Goal: Information Seeking & Learning: Learn about a topic

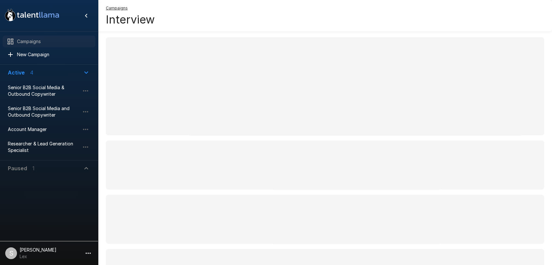
click at [29, 43] on span "Campaigns" at bounding box center [53, 41] width 73 height 7
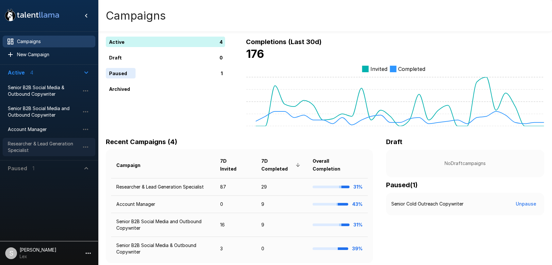
click at [31, 143] on span "Researcher & Lead Generation Specialist" at bounding box center [44, 146] width 72 height 13
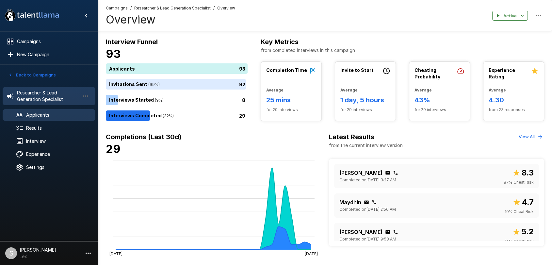
click at [35, 114] on span "Applicants" at bounding box center [58, 115] width 64 height 7
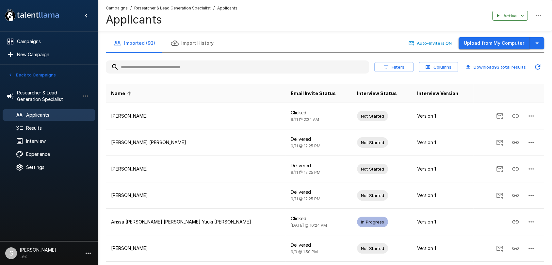
click at [466, 42] on button "Upload from My Computer" at bounding box center [493, 43] width 71 height 12
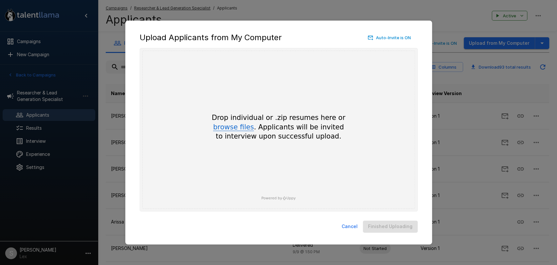
click at [233, 129] on button "browse files" at bounding box center [233, 127] width 41 height 7
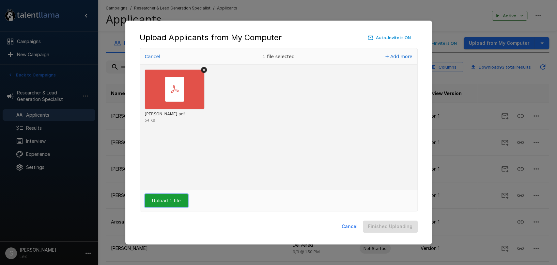
click at [161, 200] on button "Upload 1 file" at bounding box center [166, 200] width 43 height 13
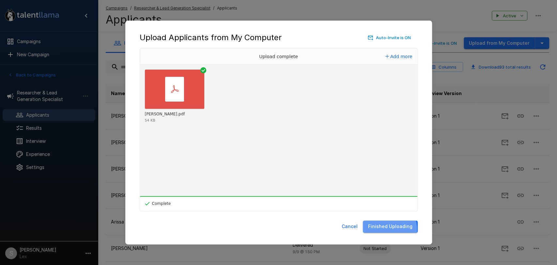
click at [390, 229] on button "Finished Uploading" at bounding box center [390, 226] width 55 height 12
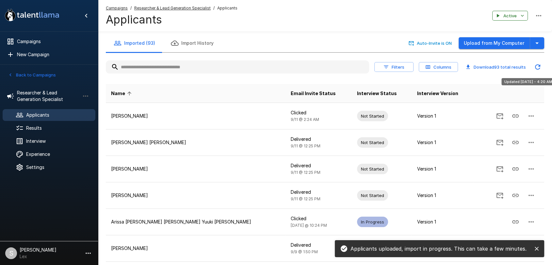
click at [536, 68] on icon "Updated Today - 4:20 AM" at bounding box center [538, 67] width 8 height 8
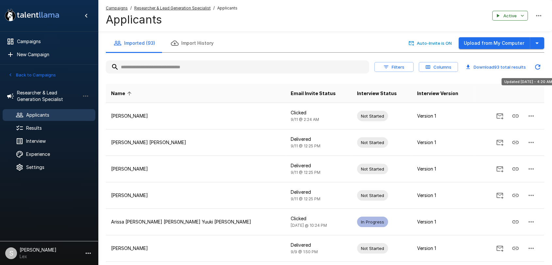
click at [536, 68] on icon "Updated Today - 4:20 AM" at bounding box center [538, 67] width 8 height 8
click at [199, 68] on input "text" at bounding box center [237, 67] width 263 height 12
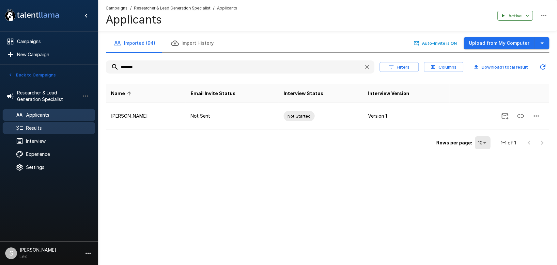
type input "*******"
click at [39, 130] on span "Results" at bounding box center [58, 128] width 64 height 7
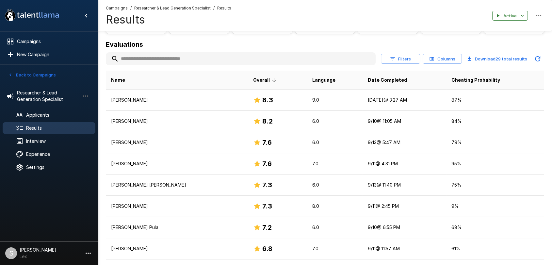
scroll to position [69, 0]
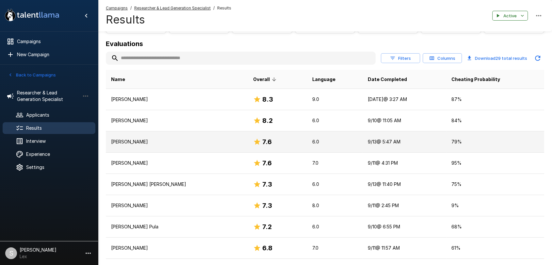
click at [149, 144] on p "Dorothy Joy Tipgos" at bounding box center [177, 141] width 132 height 7
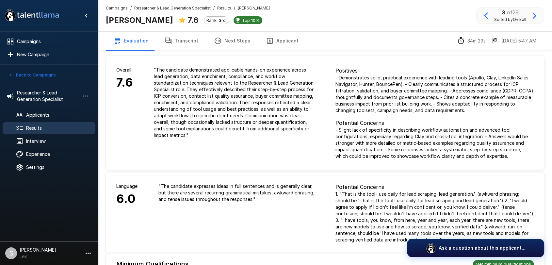
click at [275, 41] on button "Applicant" at bounding box center [282, 41] width 48 height 18
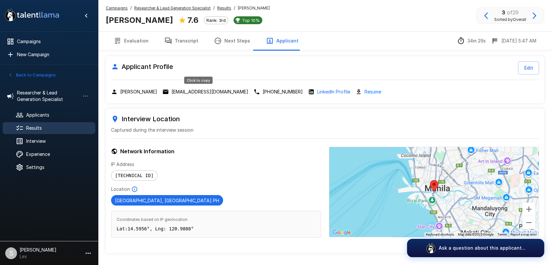
click at [199, 91] on p "deetippy04@gmail.com" at bounding box center [209, 91] width 77 height 7
click at [29, 126] on span "Results" at bounding box center [58, 128] width 64 height 7
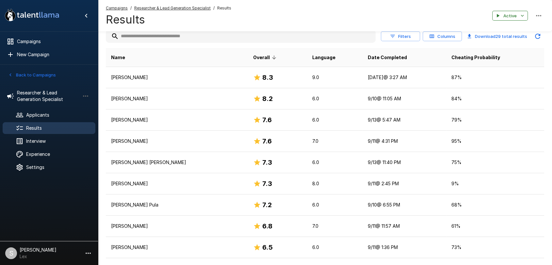
scroll to position [89, 0]
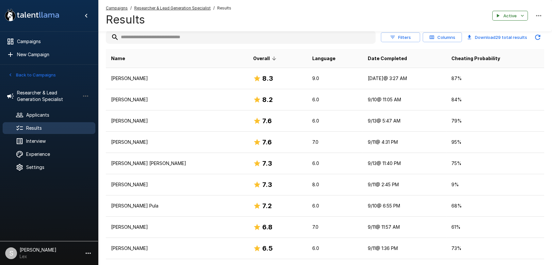
click at [28, 72] on button "Back to Campaigns" at bounding box center [32, 75] width 51 height 10
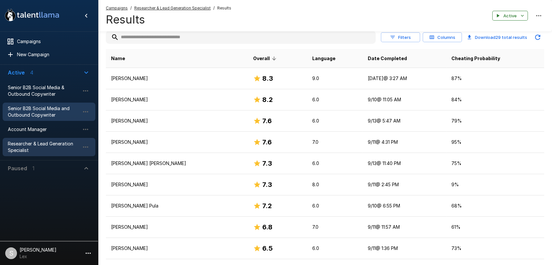
click at [36, 110] on span "Senior B2B Social Media and Outbound Copywriter" at bounding box center [44, 111] width 72 height 13
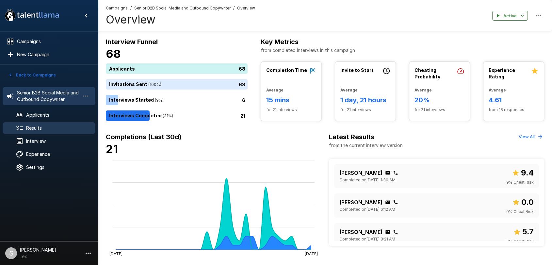
click at [26, 128] on span "Results" at bounding box center [58, 128] width 64 height 7
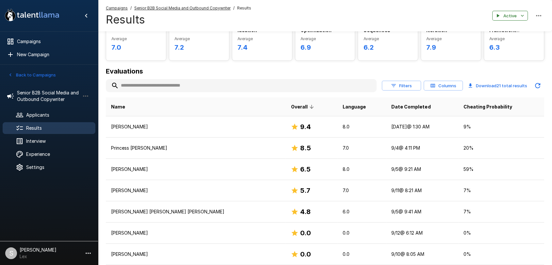
scroll to position [42, 0]
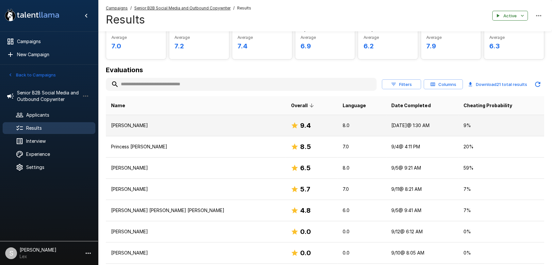
click at [127, 131] on td "Chrisha B. Huertas" at bounding box center [196, 125] width 180 height 21
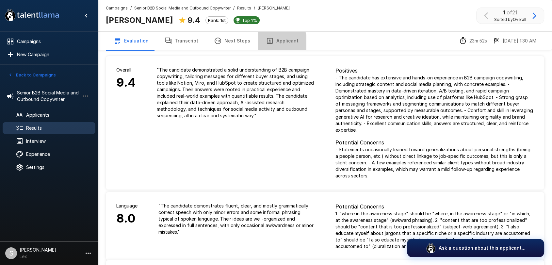
click at [270, 43] on button "Applicant" at bounding box center [282, 41] width 48 height 18
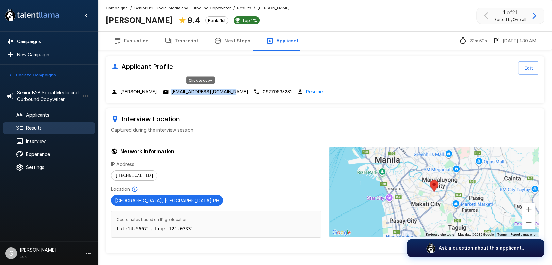
drag, startPoint x: 235, startPoint y: 91, endPoint x: 172, endPoint y: 90, distance: 62.7
click at [172, 90] on div "Chrisha B. Huertas huertaschrisha@gmail.com 09279533231 Resume" at bounding box center [325, 92] width 428 height 8
copy p "huertaschrisha@gmail.com"
click at [32, 123] on div "Results" at bounding box center [49, 128] width 93 height 12
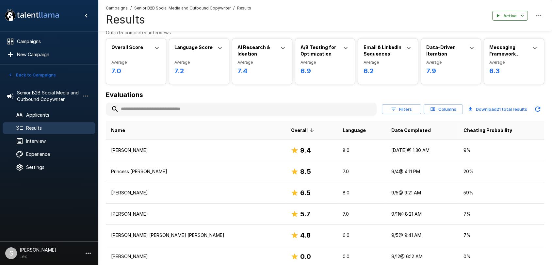
scroll to position [17, 0]
click at [33, 74] on button "Back to Campaigns" at bounding box center [32, 75] width 51 height 10
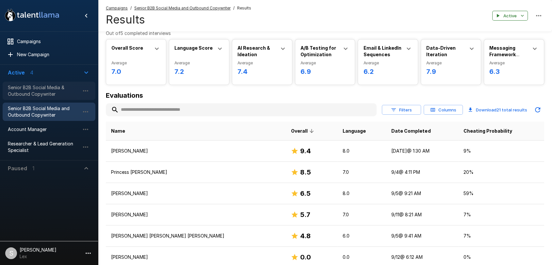
click at [33, 88] on span "Senior B2B Social Media & Outbound Copywriter" at bounding box center [44, 90] width 72 height 13
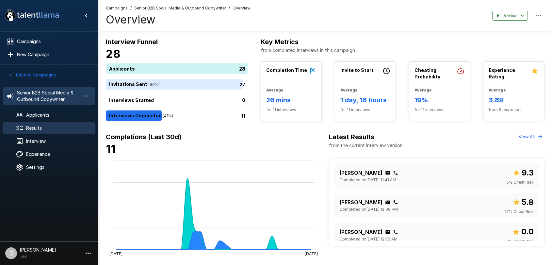
click at [38, 126] on span "Results" at bounding box center [58, 128] width 64 height 7
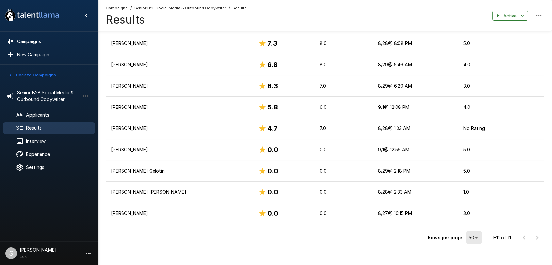
scroll to position [173, 0]
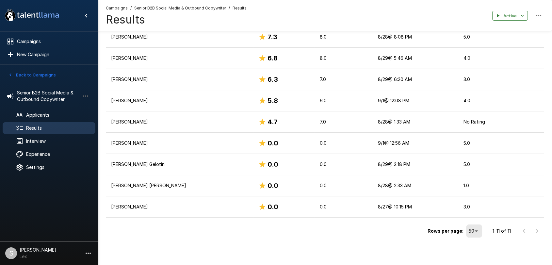
click at [13, 75] on icon "button" at bounding box center [11, 75] width 6 height 6
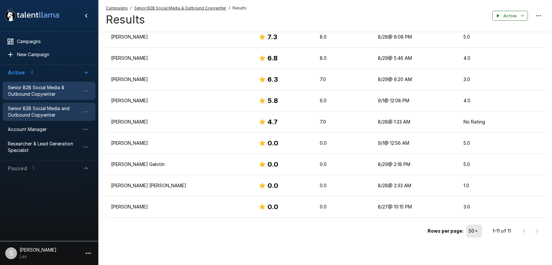
click at [22, 109] on span "Senior B2B Social Media and Outbound Copywriter" at bounding box center [44, 111] width 72 height 13
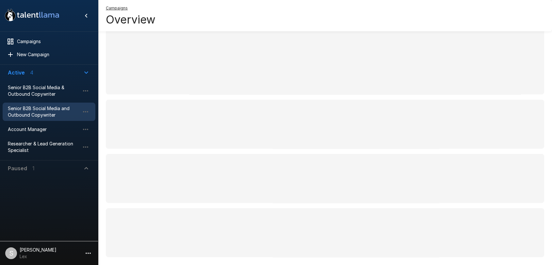
scroll to position [59, 0]
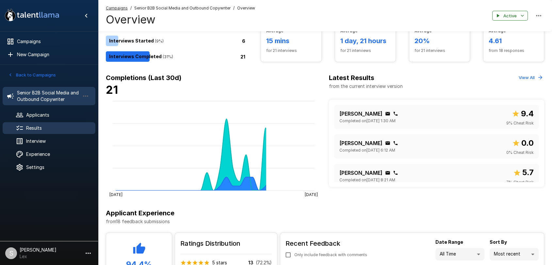
click at [33, 127] on span "Results" at bounding box center [58, 128] width 64 height 7
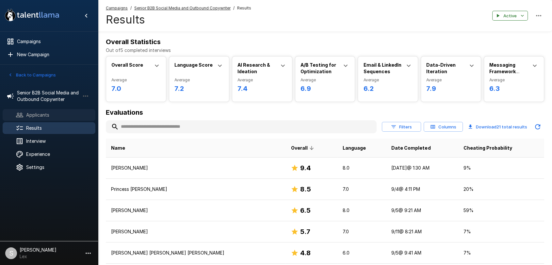
click at [29, 115] on span "Applicants" at bounding box center [58, 115] width 64 height 7
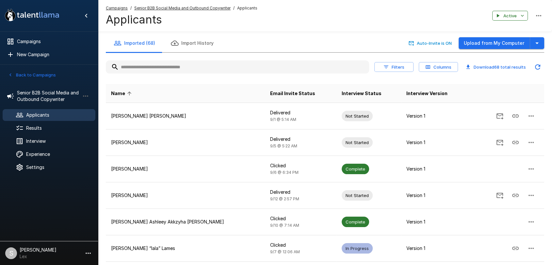
click at [136, 69] on input "text" at bounding box center [237, 67] width 263 height 12
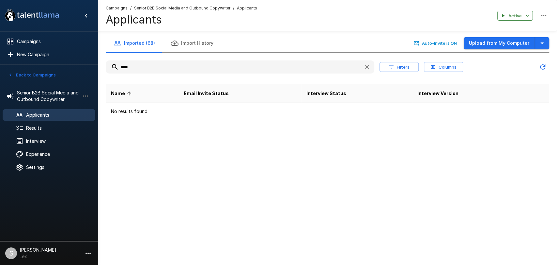
type input "****"
click at [35, 129] on span "Results" at bounding box center [58, 128] width 64 height 7
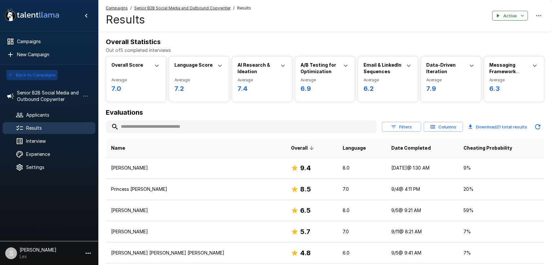
click at [24, 74] on button "Back to Campaigns" at bounding box center [32, 75] width 51 height 10
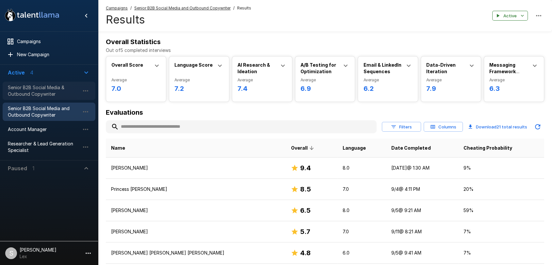
click at [22, 88] on span "Senior B2B Social Media & Outbound Copywriter" at bounding box center [44, 90] width 72 height 13
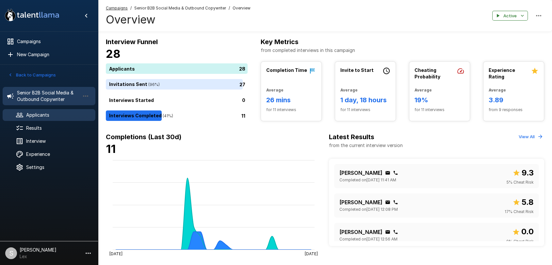
click at [35, 114] on span "Applicants" at bounding box center [58, 115] width 64 height 7
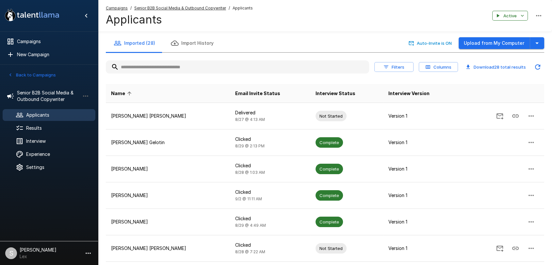
click at [137, 64] on input "text" at bounding box center [237, 67] width 263 height 12
paste input "**********"
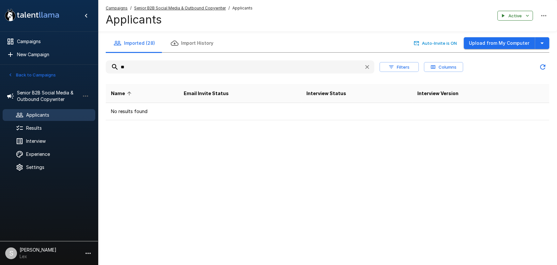
type input "*"
type input "****"
click at [12, 74] on icon "button" at bounding box center [11, 75] width 6 height 6
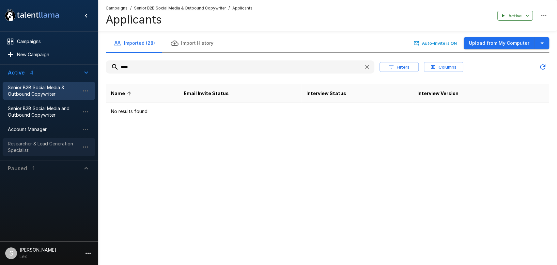
click at [26, 144] on span "Researcher & Lead Generation Specialist" at bounding box center [44, 146] width 72 height 13
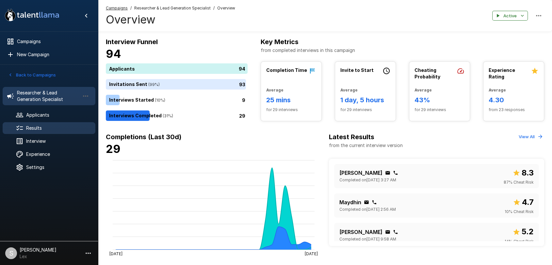
click at [41, 128] on span "Results" at bounding box center [58, 128] width 64 height 7
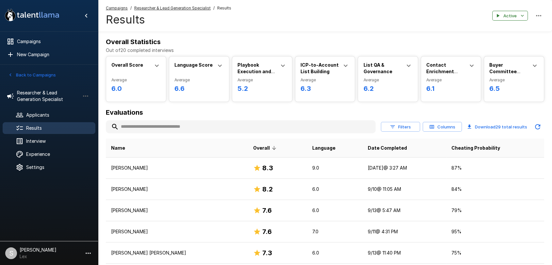
click at [159, 130] on input "text" at bounding box center [241, 127] width 270 height 12
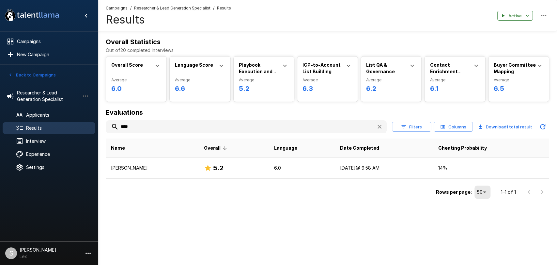
type input "****"
click at [39, 131] on div "Results" at bounding box center [49, 128] width 93 height 12
click at [38, 125] on span "Results" at bounding box center [58, 128] width 64 height 7
click at [36, 116] on span "Applicants" at bounding box center [58, 115] width 64 height 7
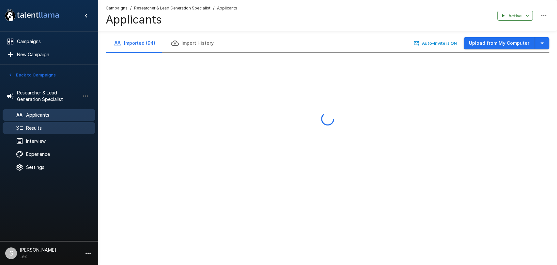
click at [36, 125] on span "Results" at bounding box center [58, 128] width 64 height 7
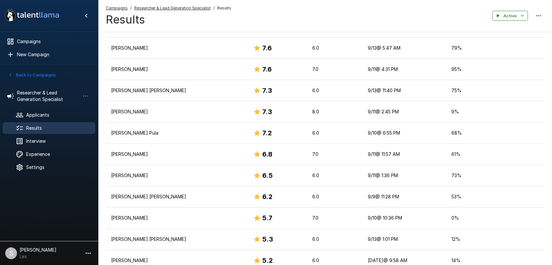
scroll to position [258, 0]
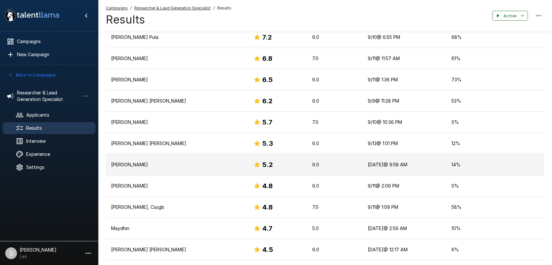
click at [128, 167] on td "Demie Jane" at bounding box center [177, 164] width 142 height 21
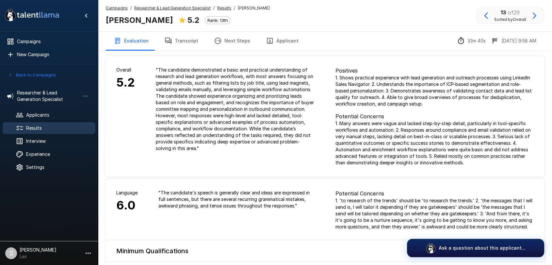
click at [287, 38] on button "Applicant" at bounding box center [282, 41] width 48 height 18
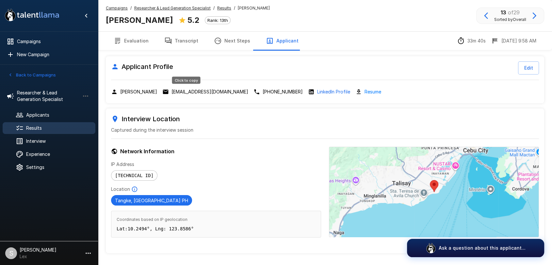
click at [177, 90] on p "demie.hernani3@gmail.com" at bounding box center [209, 91] width 77 height 7
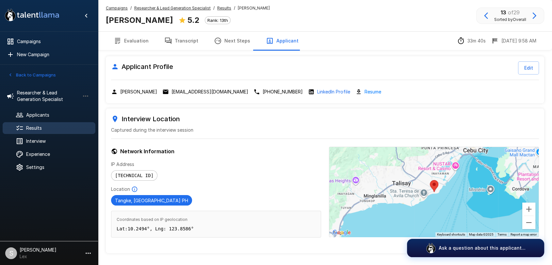
click at [42, 126] on span "Results" at bounding box center [58, 128] width 64 height 7
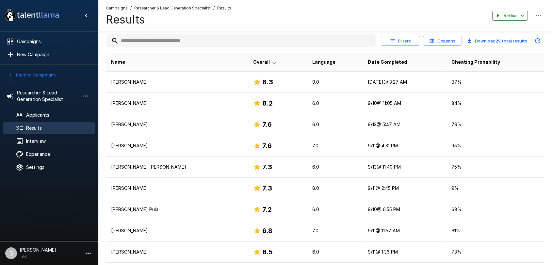
scroll to position [88, 0]
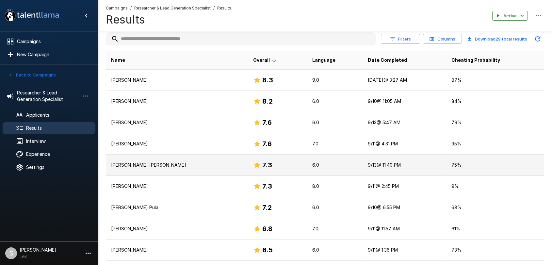
click at [120, 163] on p "Marc Paolo Laurente" at bounding box center [177, 165] width 132 height 7
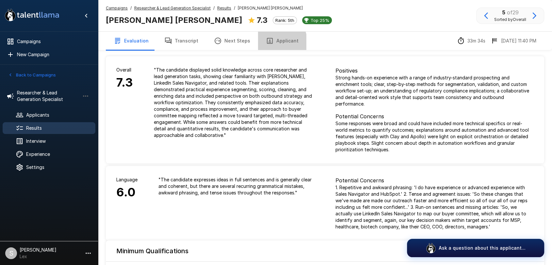
click at [269, 42] on button "Applicant" at bounding box center [282, 41] width 48 height 18
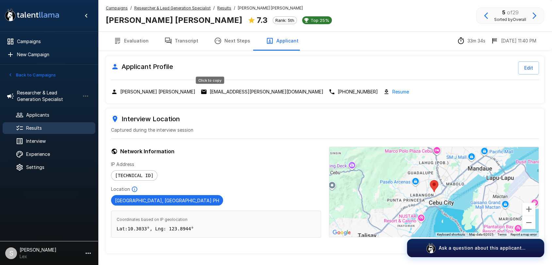
click at [210, 89] on p "marc.paolo.laurente@gmail.com" at bounding box center [267, 91] width 114 height 7
click at [38, 129] on span "Results" at bounding box center [58, 128] width 64 height 7
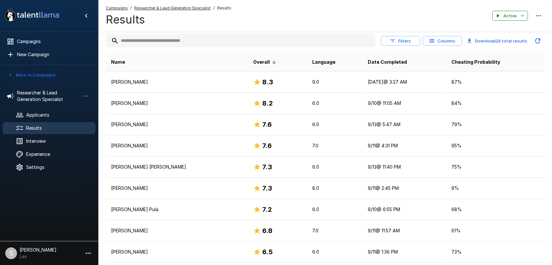
scroll to position [87, 0]
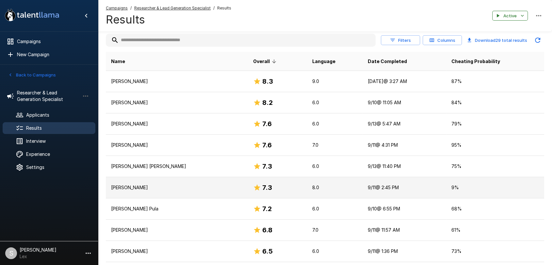
click at [129, 186] on p "Ken Agcaoili Pilariza" at bounding box center [177, 187] width 132 height 7
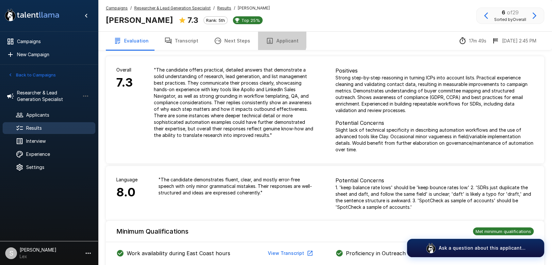
click at [269, 39] on button "Applicant" at bounding box center [282, 41] width 48 height 18
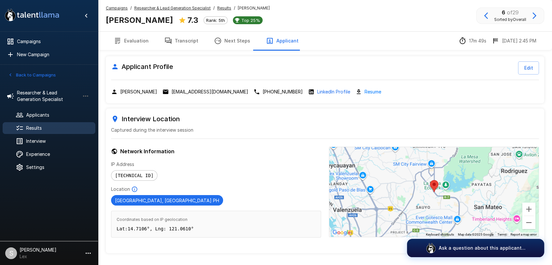
click at [38, 125] on span "Results" at bounding box center [58, 128] width 64 height 7
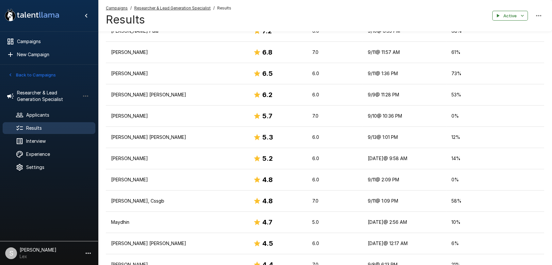
scroll to position [263, 0]
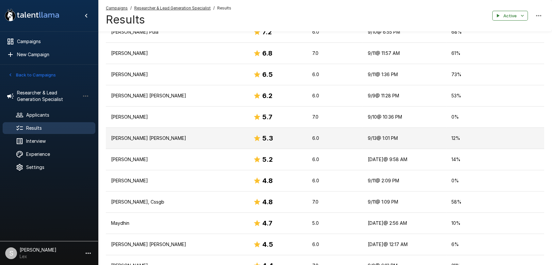
click at [132, 140] on p "Kristine Anne A. Velasco" at bounding box center [177, 138] width 132 height 7
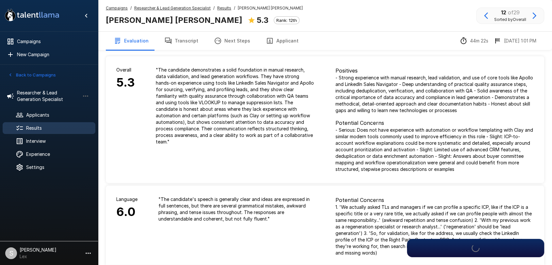
click at [283, 40] on button "Applicant" at bounding box center [282, 41] width 48 height 18
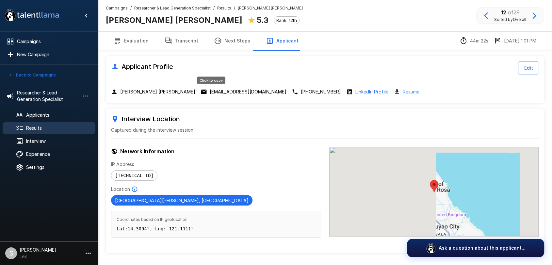
click at [210, 92] on p "vkristineanne@gmail.com" at bounding box center [248, 91] width 77 height 7
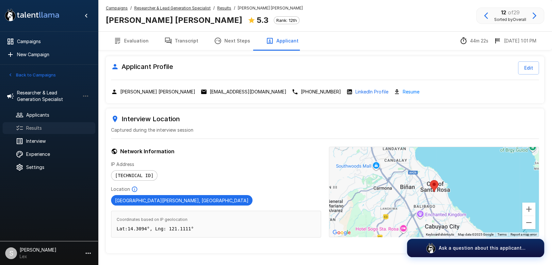
click at [34, 126] on span "Results" at bounding box center [58, 128] width 64 height 7
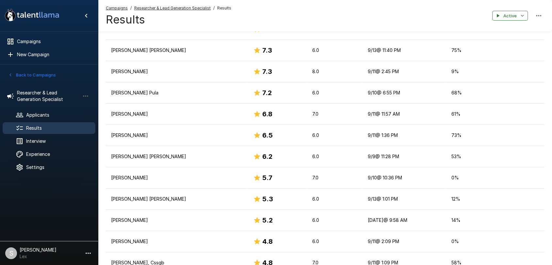
scroll to position [203, 0]
